Goal: Task Accomplishment & Management: Manage account settings

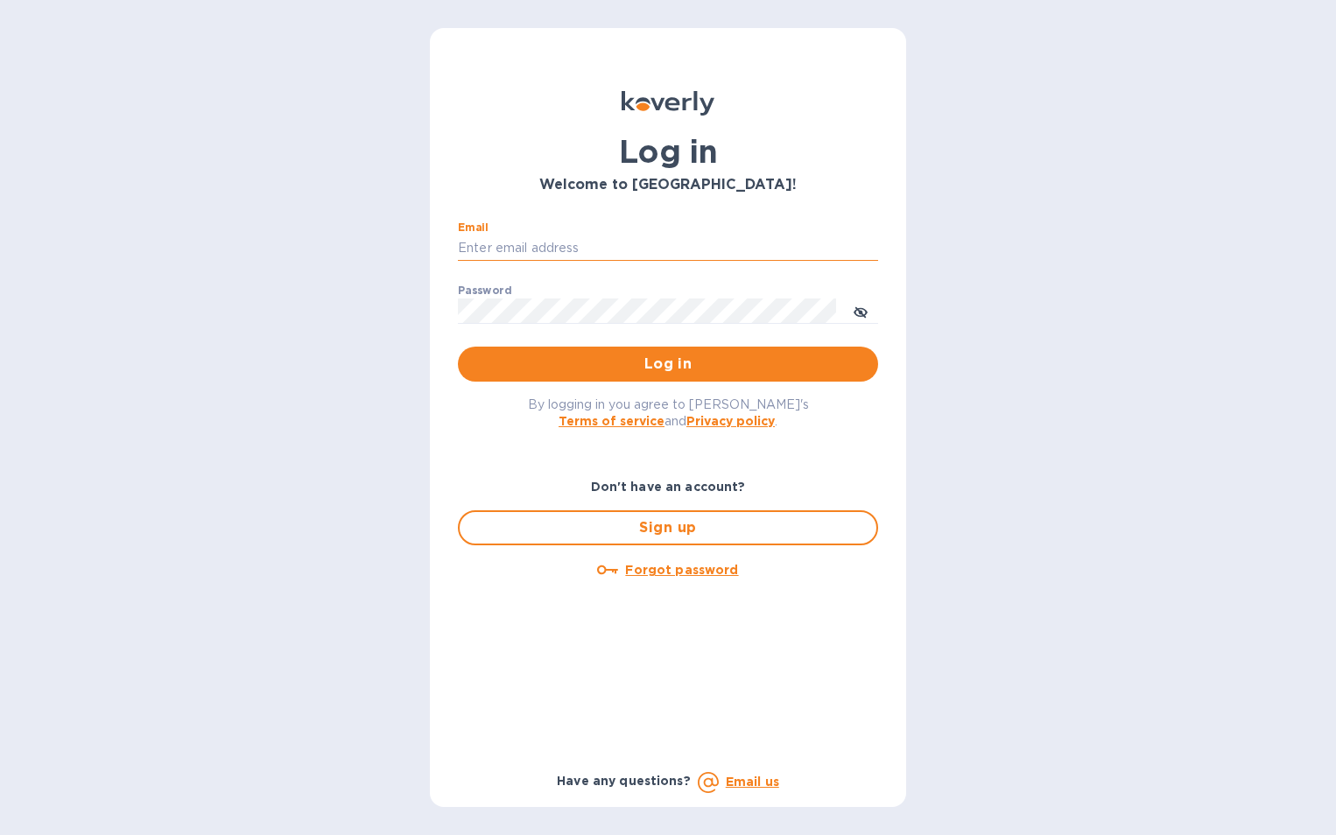
click at [619, 250] on input "Email" at bounding box center [668, 249] width 420 height 26
type input "[PERSON_NAME][EMAIL_ADDRESS][PERSON_NAME][DOMAIN_NAME]"
click at [618, 362] on span "Log in" at bounding box center [668, 364] width 392 height 21
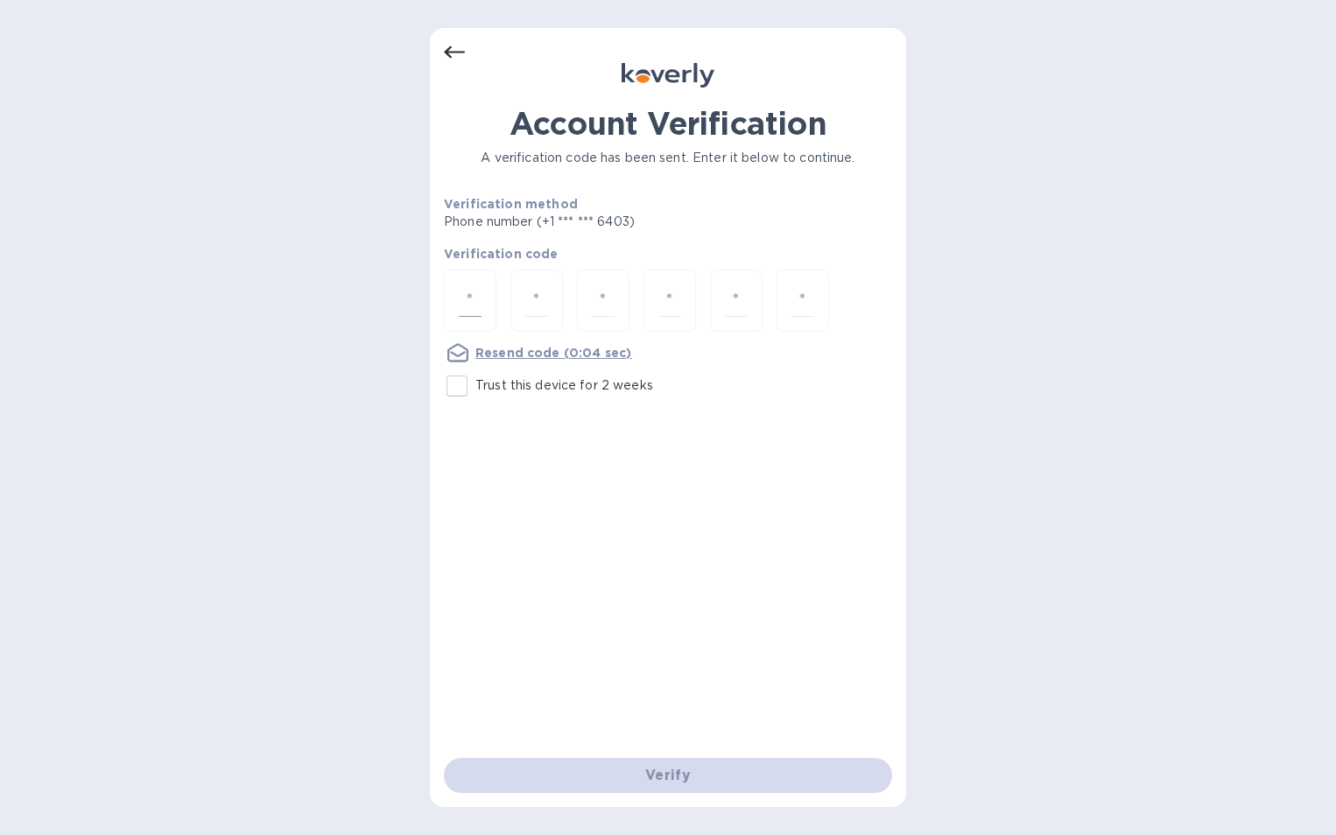
click at [482, 291] on div at bounding box center [470, 301] width 53 height 62
type input "2"
type input "6"
type input "4"
type input "1"
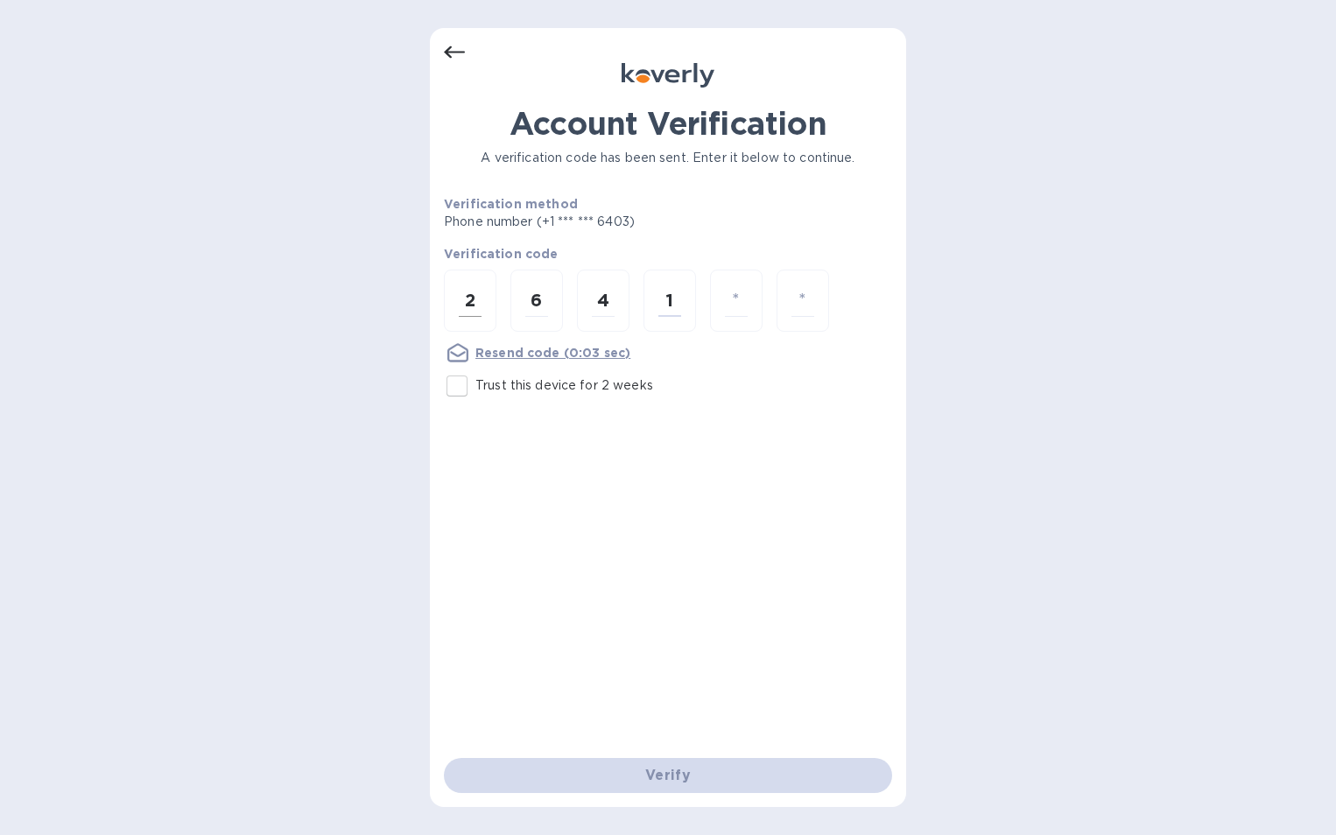
type input "1"
type input "9"
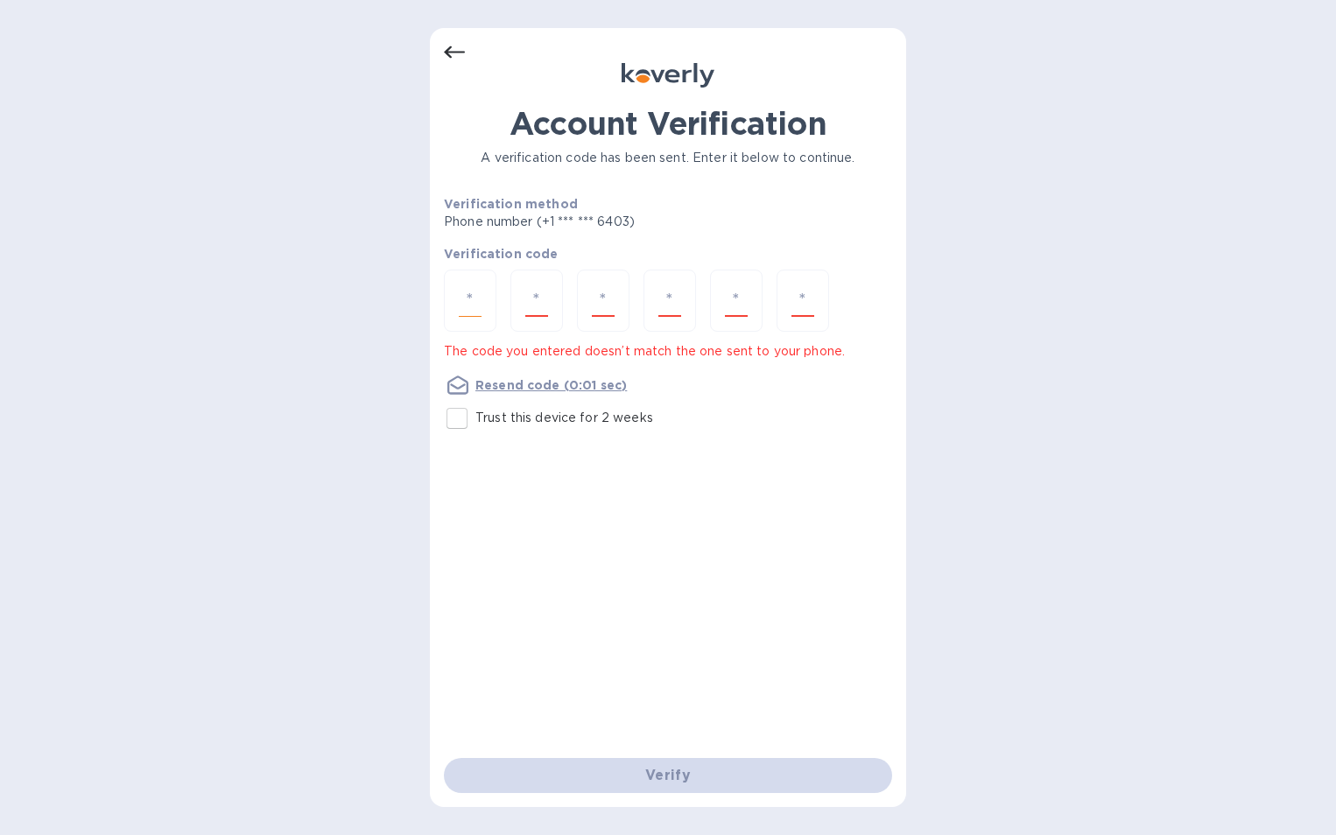
click at [496, 292] on div at bounding box center [470, 301] width 53 height 62
type input "2"
type input "6"
type input "4"
type input "1"
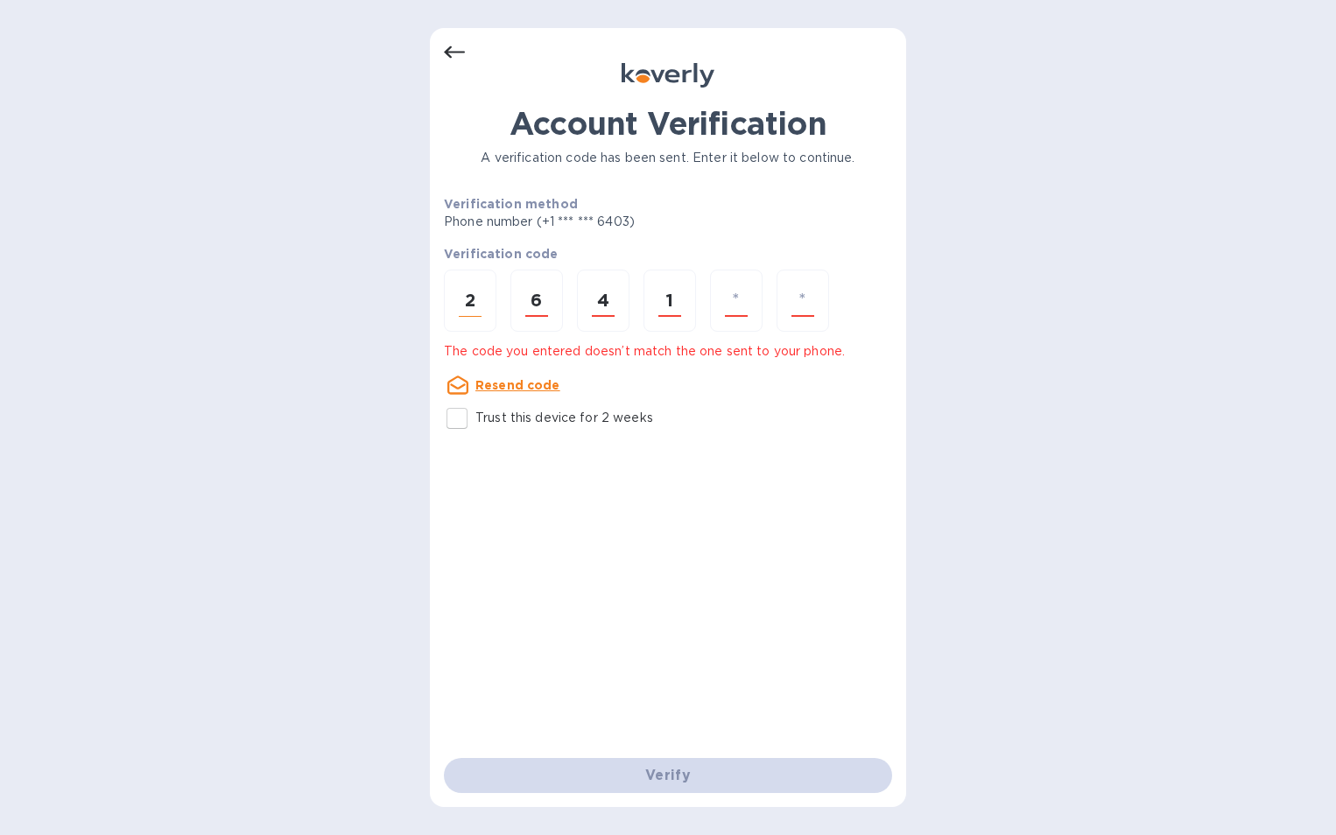
type input "1"
type input "9"
click at [487, 288] on div at bounding box center [470, 301] width 53 height 62
type input "5"
type input "6"
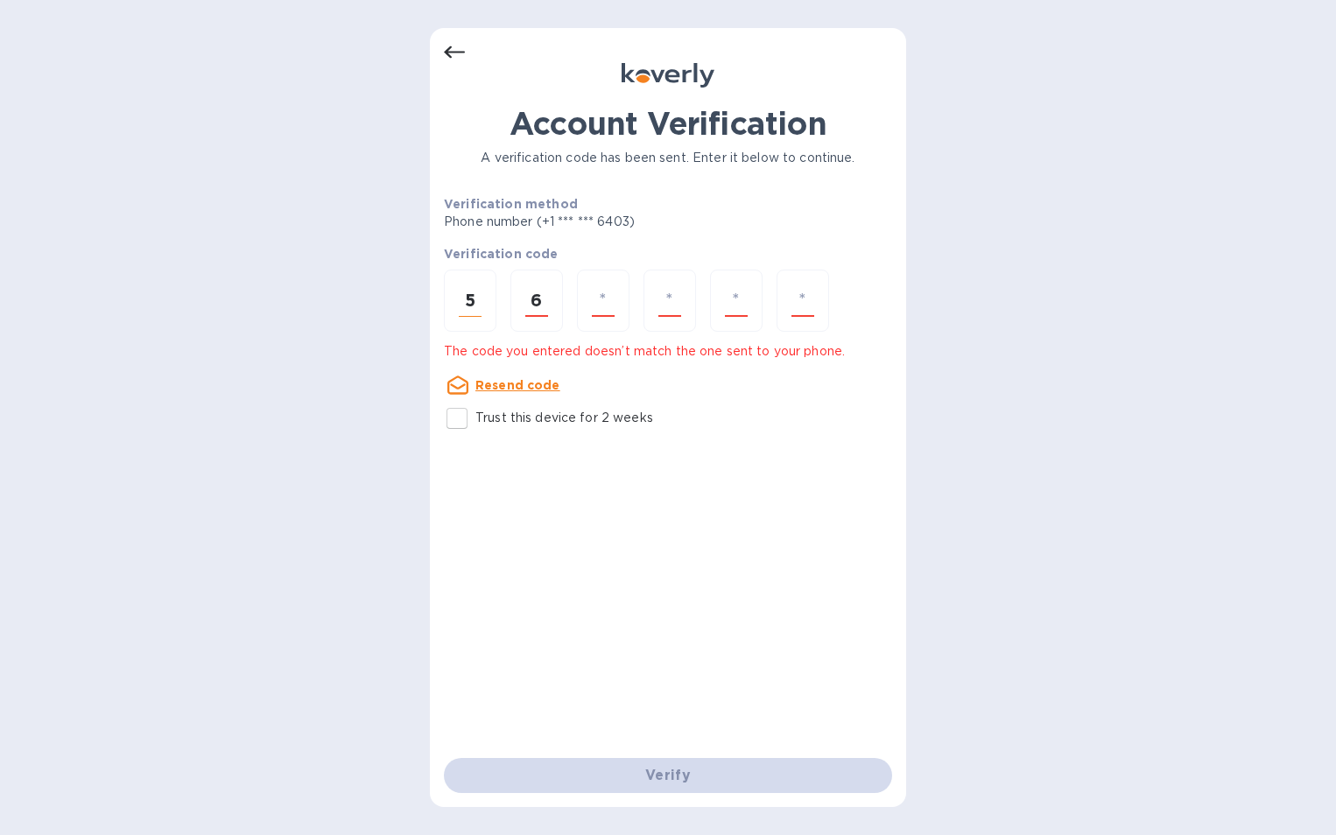
type input "5"
type input "3"
type input "2"
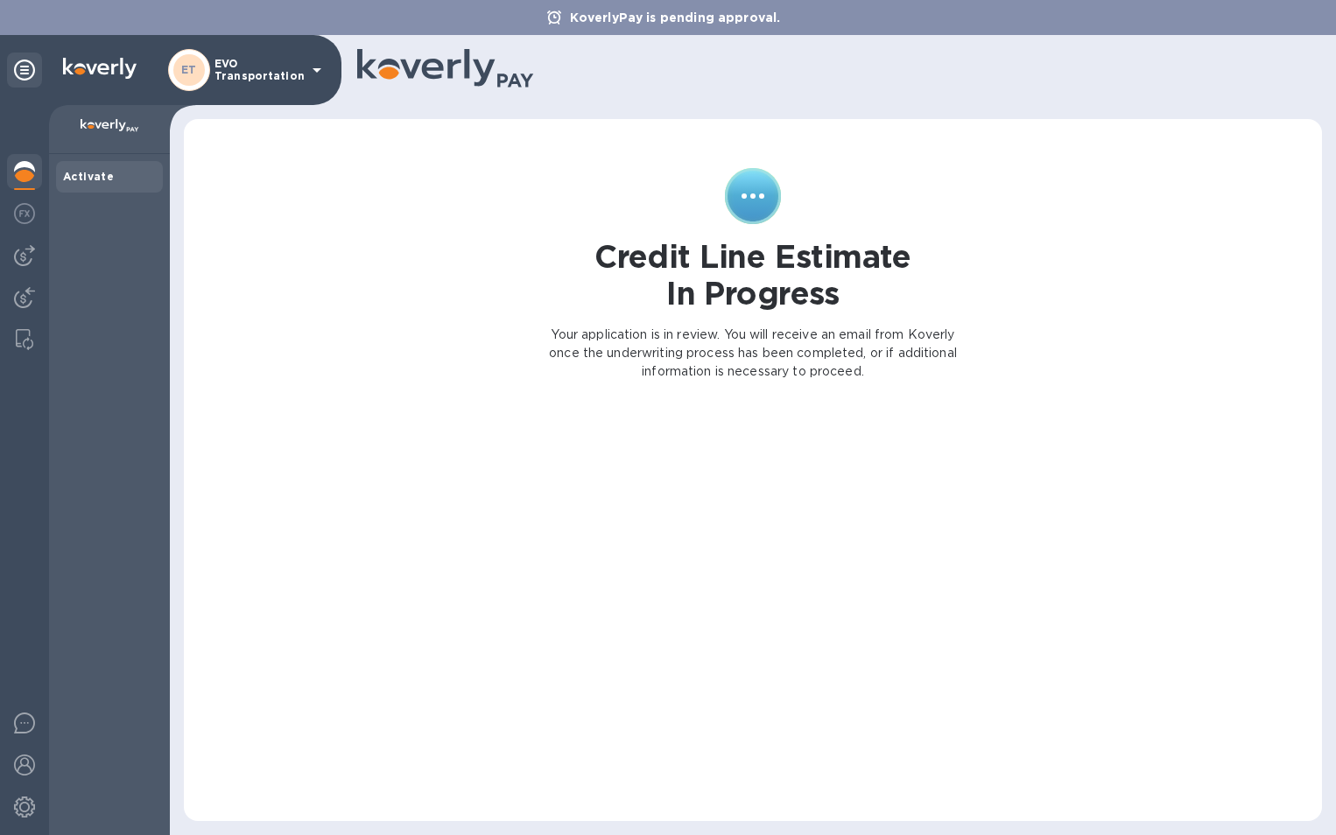
click at [802, 7] on div "KoverlyPay is pending approval." at bounding box center [668, 17] width 1336 height 35
click at [318, 72] on icon at bounding box center [316, 70] width 21 height 21
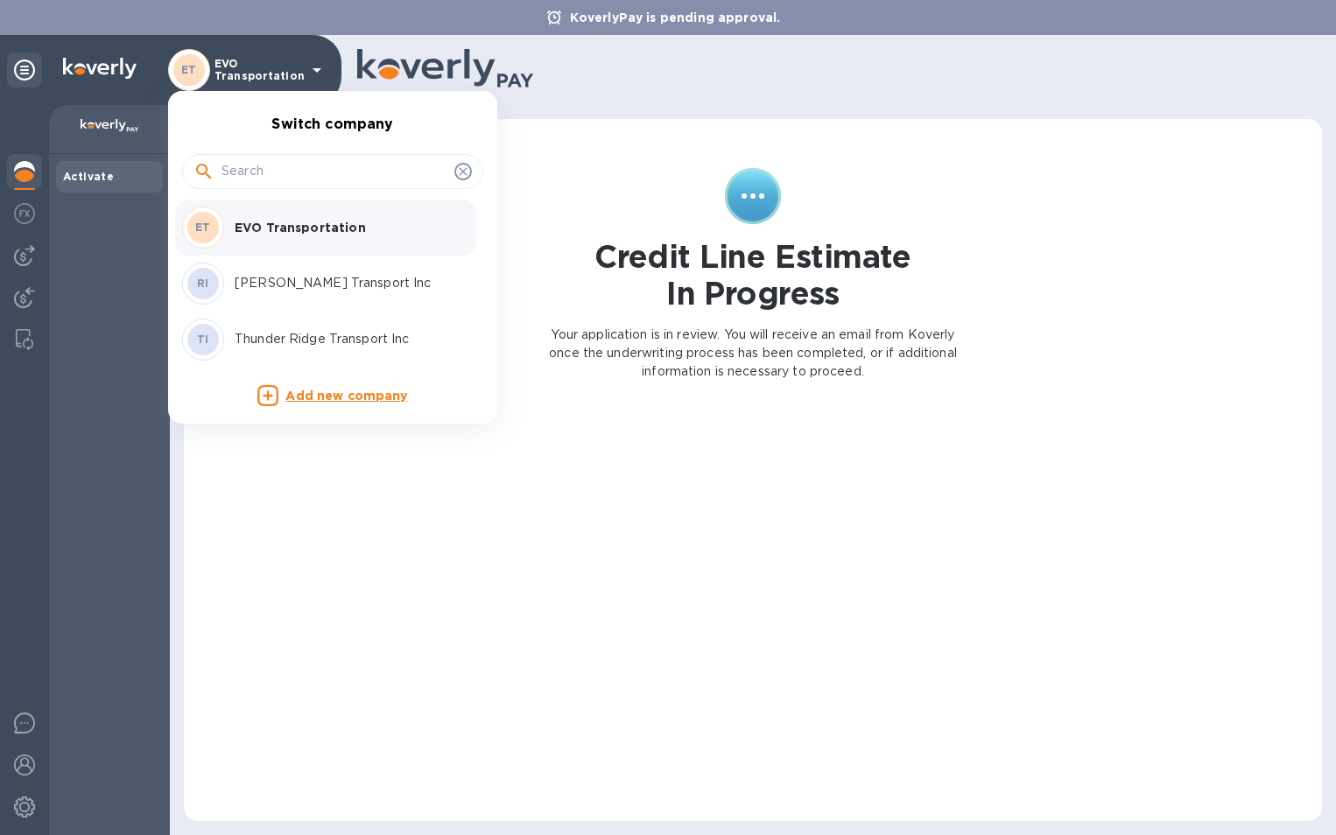
click at [934, 99] on div at bounding box center [668, 417] width 1336 height 835
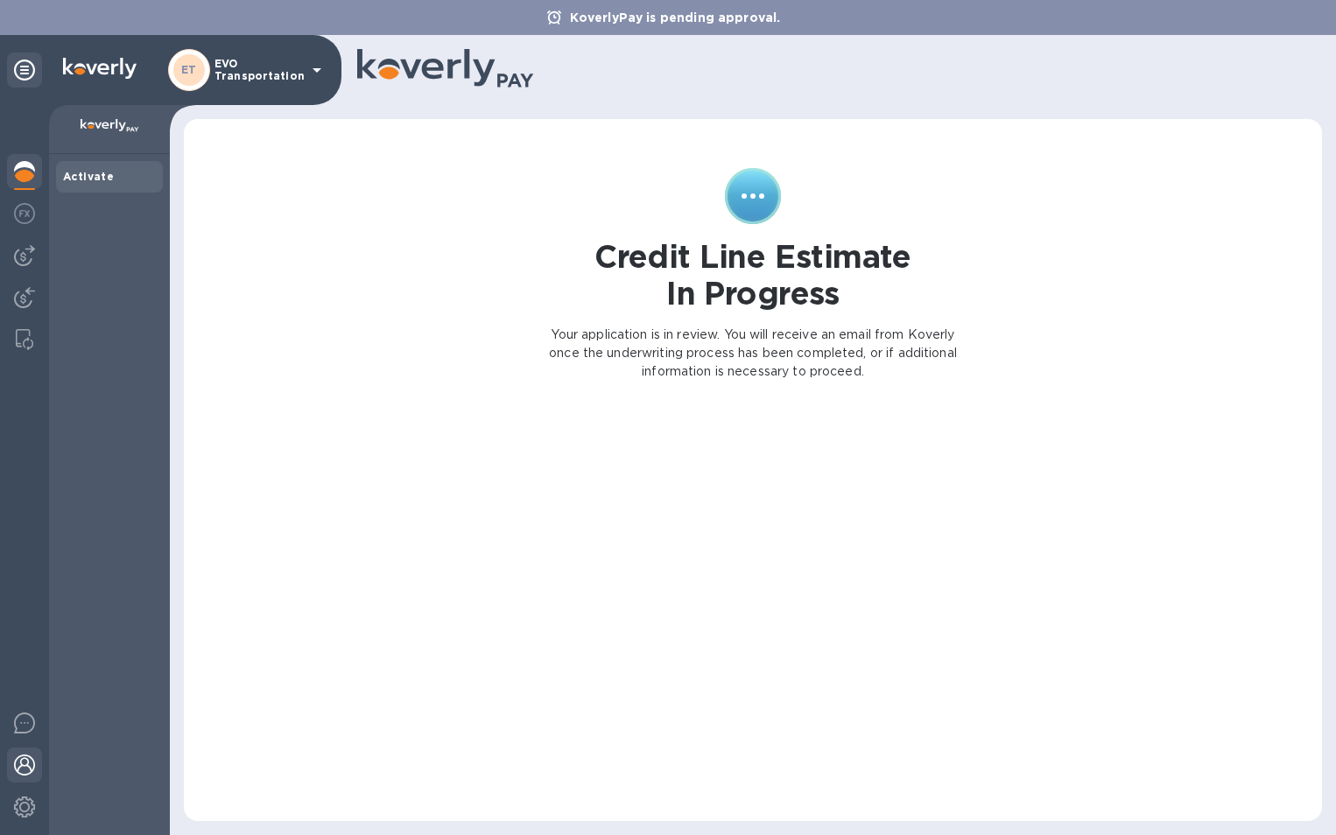
click at [24, 770] on img at bounding box center [24, 765] width 21 height 21
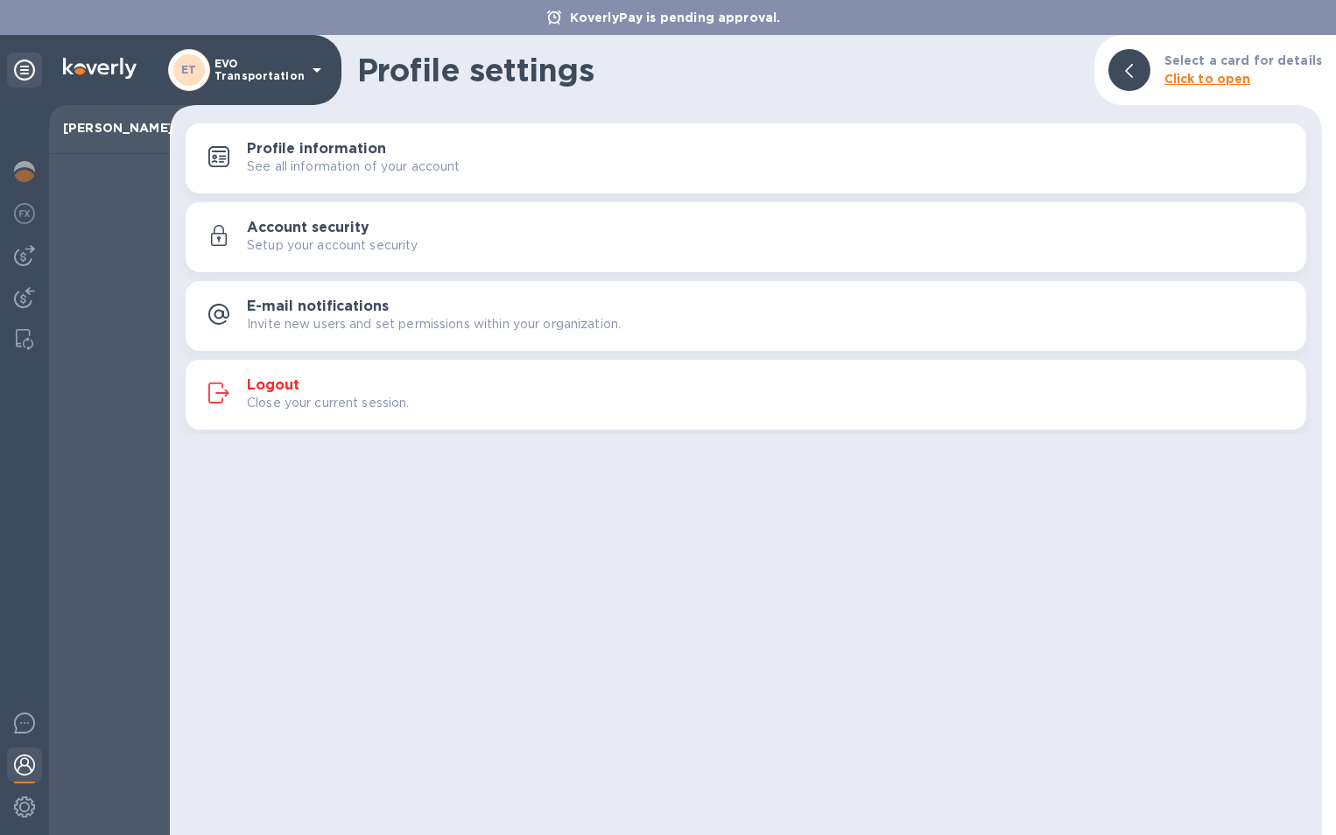
click at [279, 384] on h3 "Logout" at bounding box center [273, 385] width 53 height 17
